Goal: Information Seeking & Learning: Learn about a topic

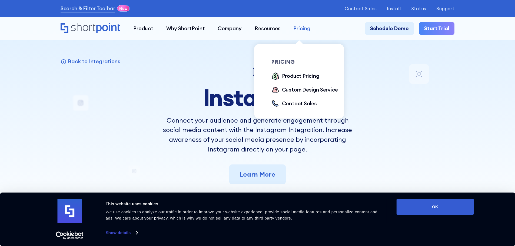
click at [300, 29] on div "Pricing" at bounding box center [301, 29] width 17 height 8
click at [307, 76] on div "Product Pricing" at bounding box center [300, 76] width 37 height 8
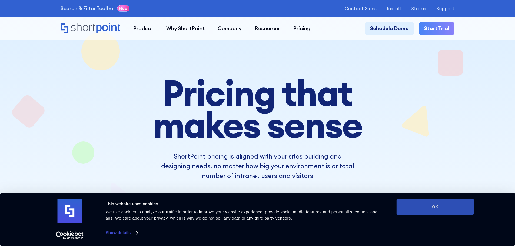
click at [427, 207] on button "OK" at bounding box center [434, 207] width 77 height 16
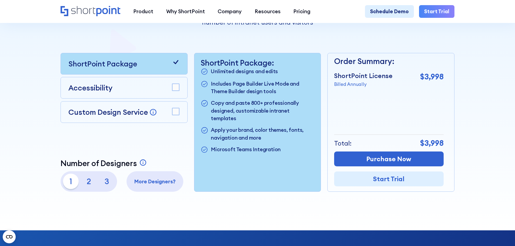
scroll to position [162, 0]
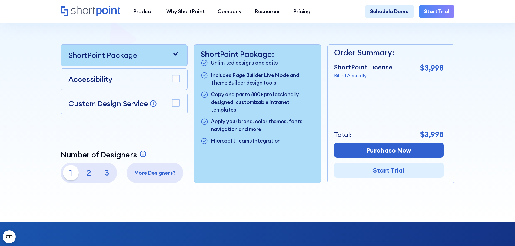
click at [142, 84] on div "Accessibility" at bounding box center [123, 79] width 111 height 11
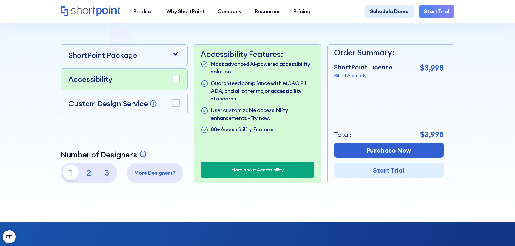
click at [144, 106] on p "Custom Design Service" at bounding box center [107, 103] width 79 height 9
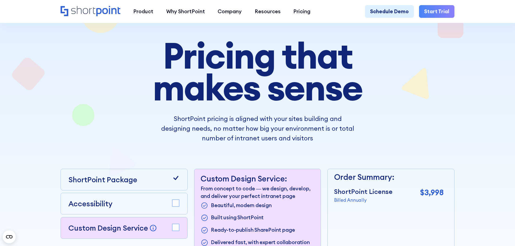
scroll to position [0, 0]
